Goal: Go to known website: Access a specific website the user already knows

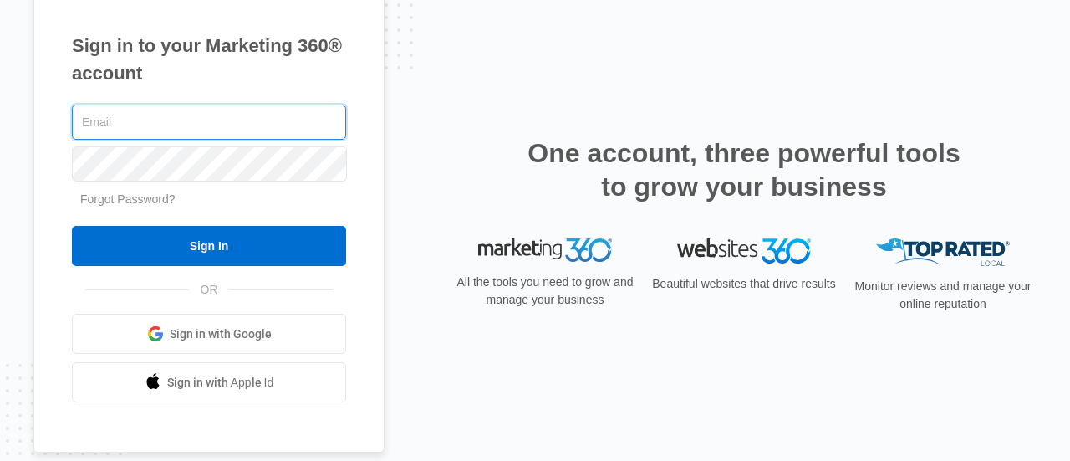
type input "[EMAIL_ADDRESS][DOMAIN_NAME]"
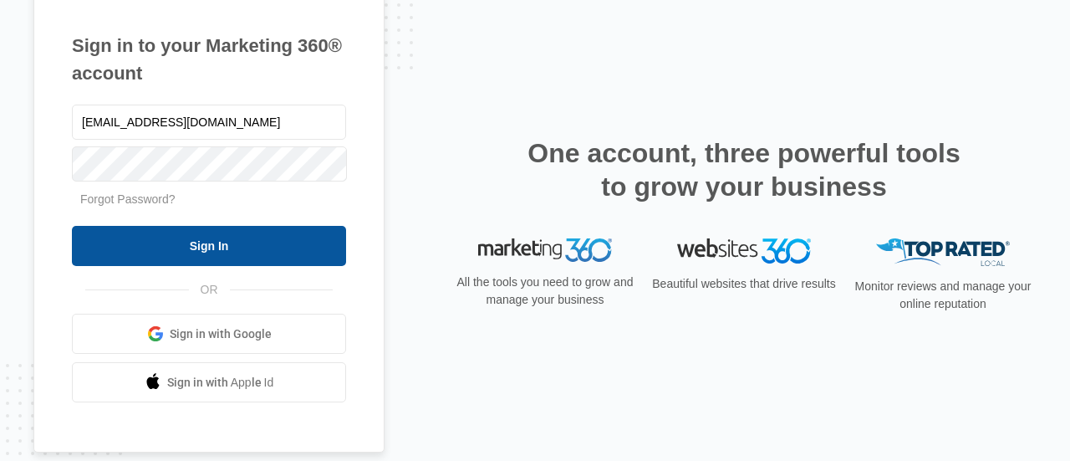
click at [213, 248] on input "Sign In" at bounding box center [209, 246] width 274 height 40
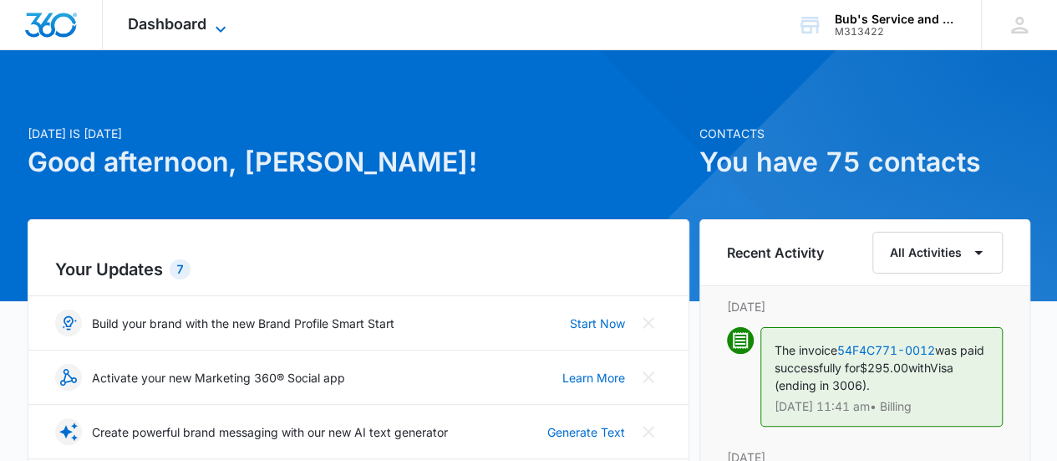
click at [185, 24] on span "Dashboard" at bounding box center [167, 24] width 79 height 18
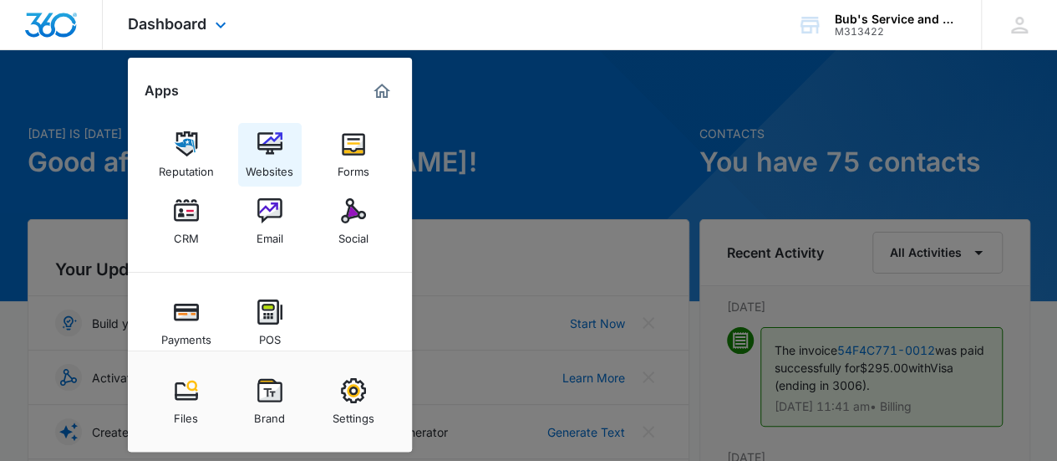
click at [272, 150] on img at bounding box center [269, 143] width 25 height 25
